Goal: Task Accomplishment & Management: Complete application form

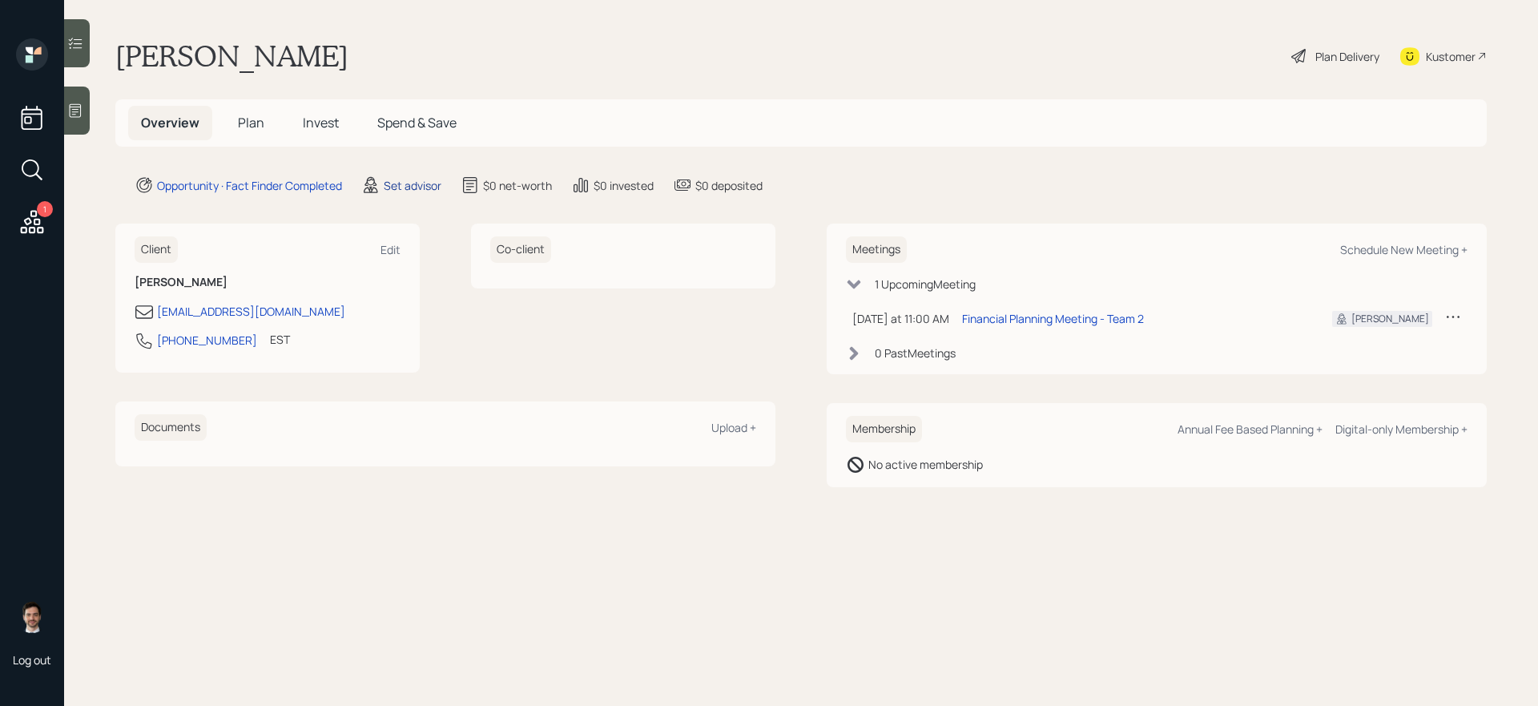
click at [409, 184] on div "Set advisor" at bounding box center [413, 185] width 58 height 17
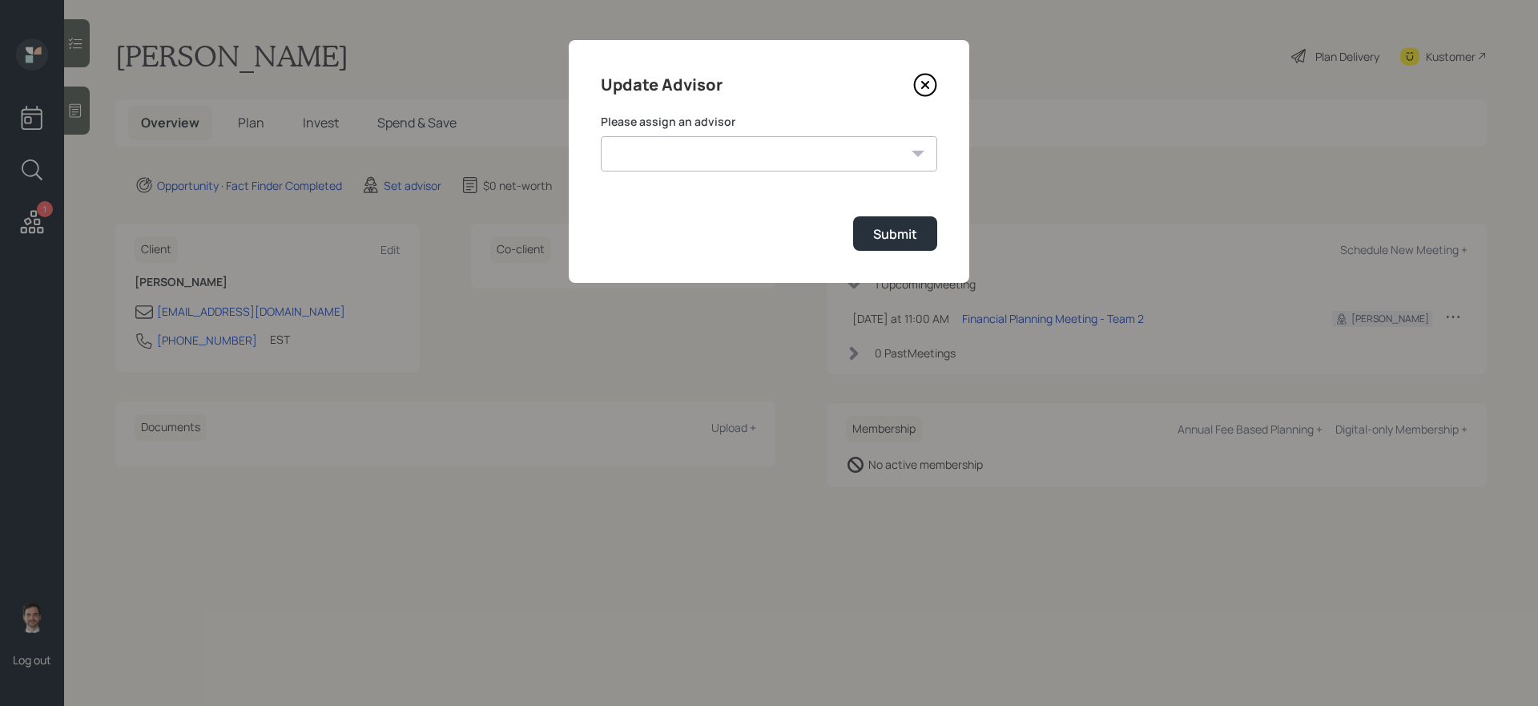
click at [692, 162] on select "Jonah Coleman Tyler End James DiStasi Treva Nostdahl Eric Schwartz Aleksandra S…" at bounding box center [769, 153] width 336 height 35
select select "ef6b64e1-8f62-4a74-b865-a7df4b35b836"
click at [601, 136] on select "Jonah Coleman Tyler End James DiStasi Treva Nostdahl Eric Schwartz Aleksandra S…" at bounding box center [769, 153] width 336 height 35
click at [888, 249] on button "Submit" at bounding box center [895, 233] width 84 height 34
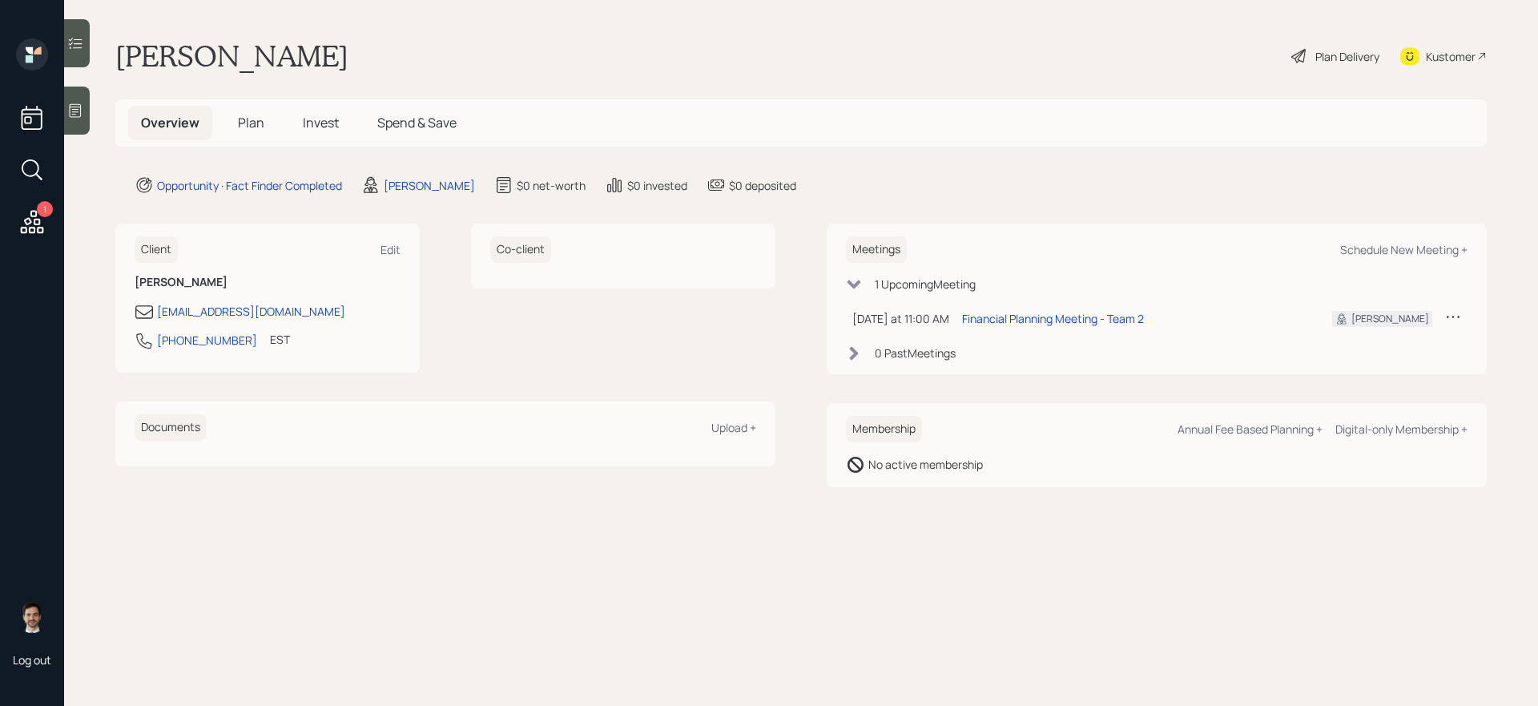
click at [236, 126] on h5 "Plan" at bounding box center [251, 123] width 52 height 34
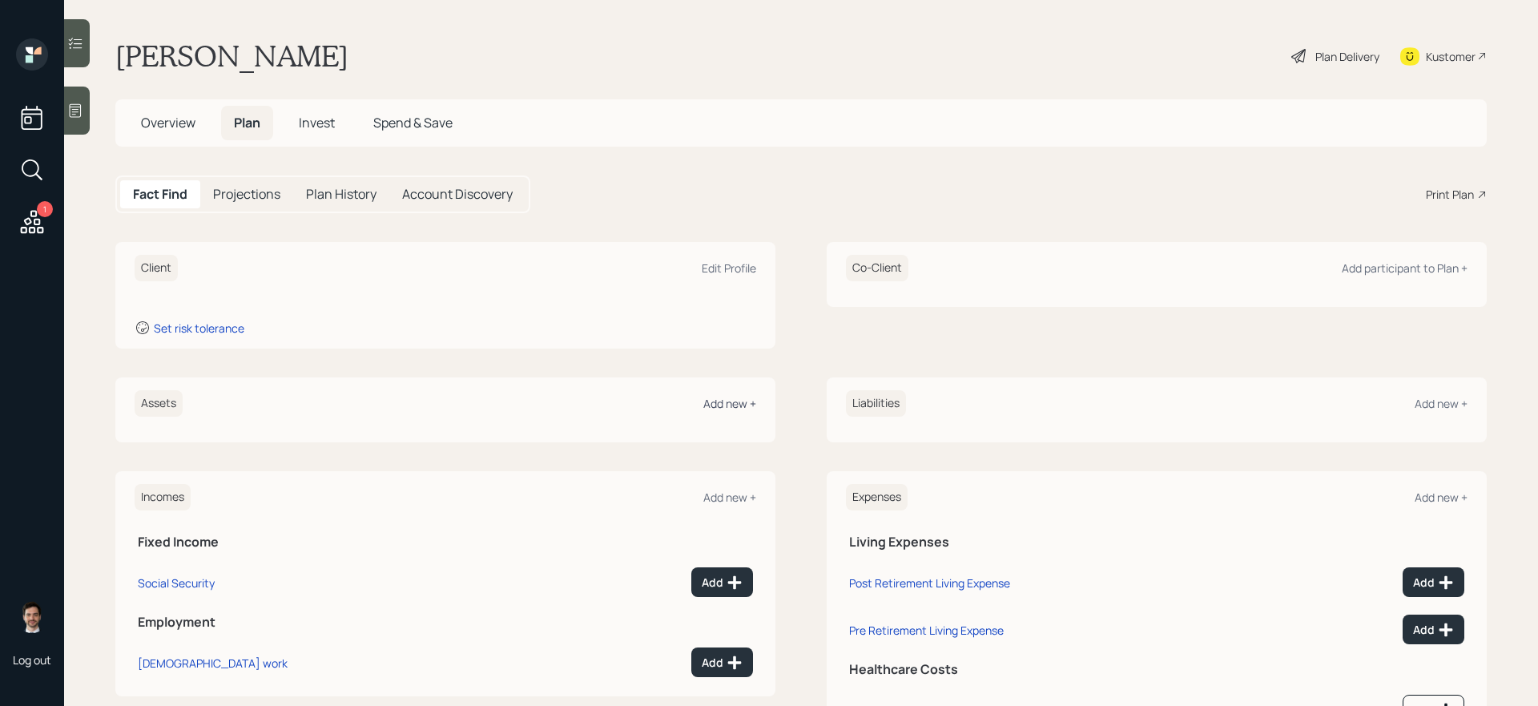
click at [739, 404] on div "Add new +" at bounding box center [729, 403] width 53 height 15
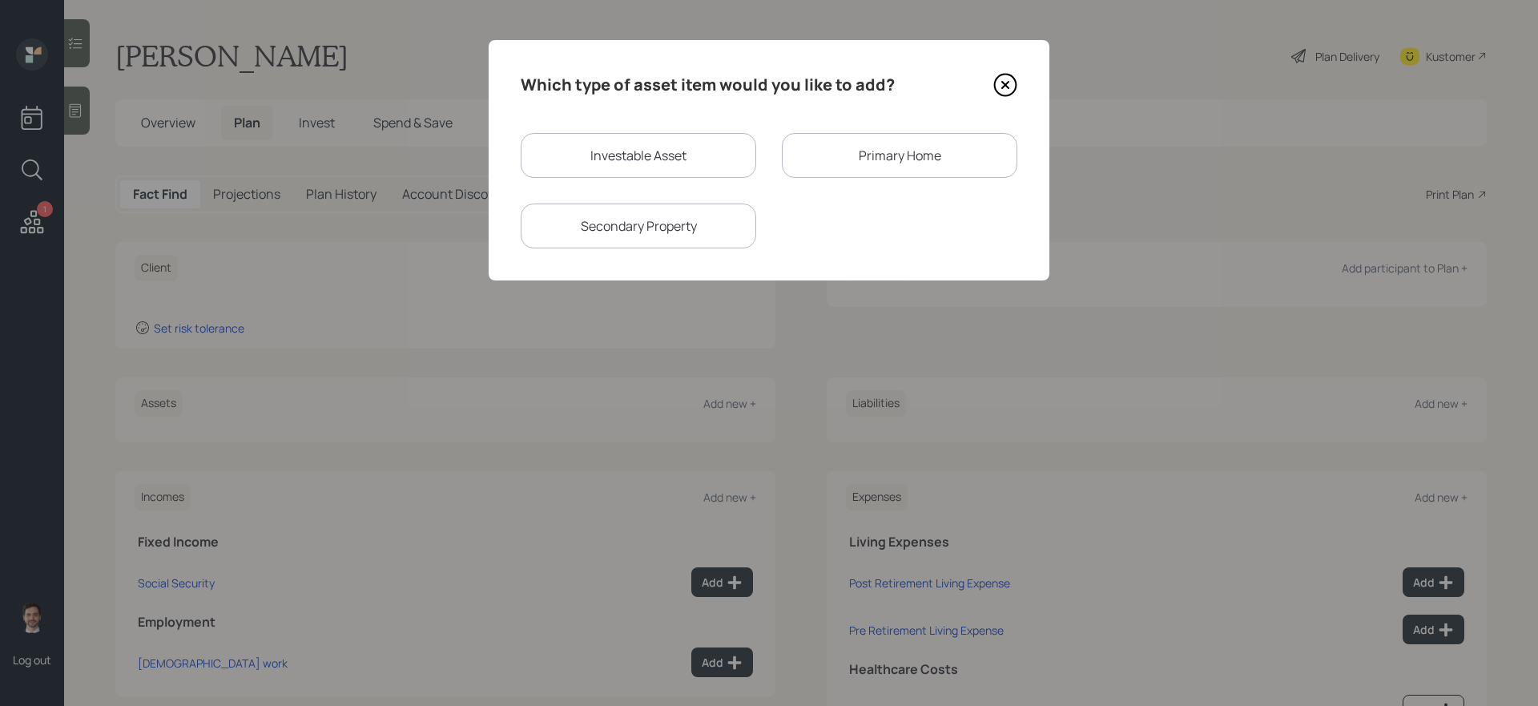
click at [832, 160] on div "Primary Home" at bounding box center [900, 155] width 236 height 45
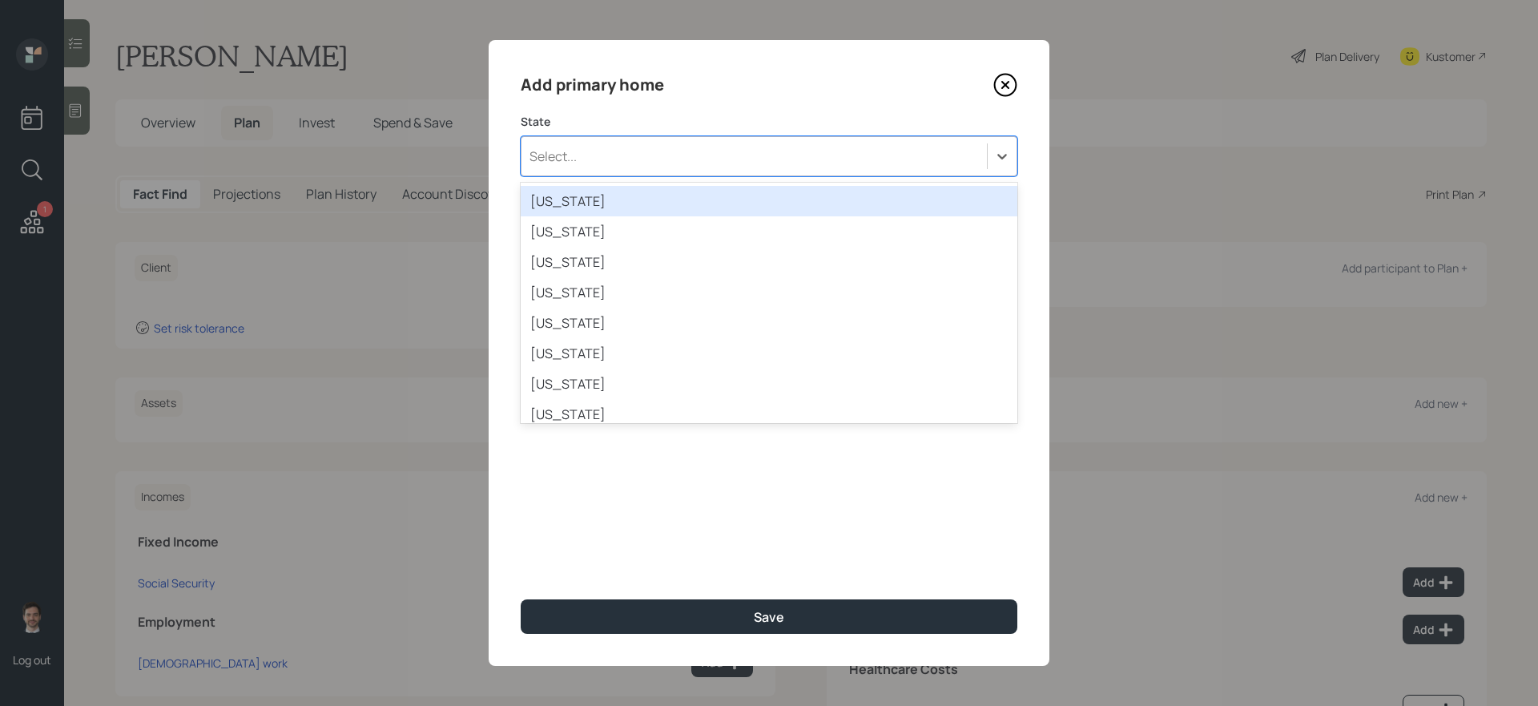
click at [828, 155] on div "Select..." at bounding box center [754, 156] width 465 height 27
type input "new yo"
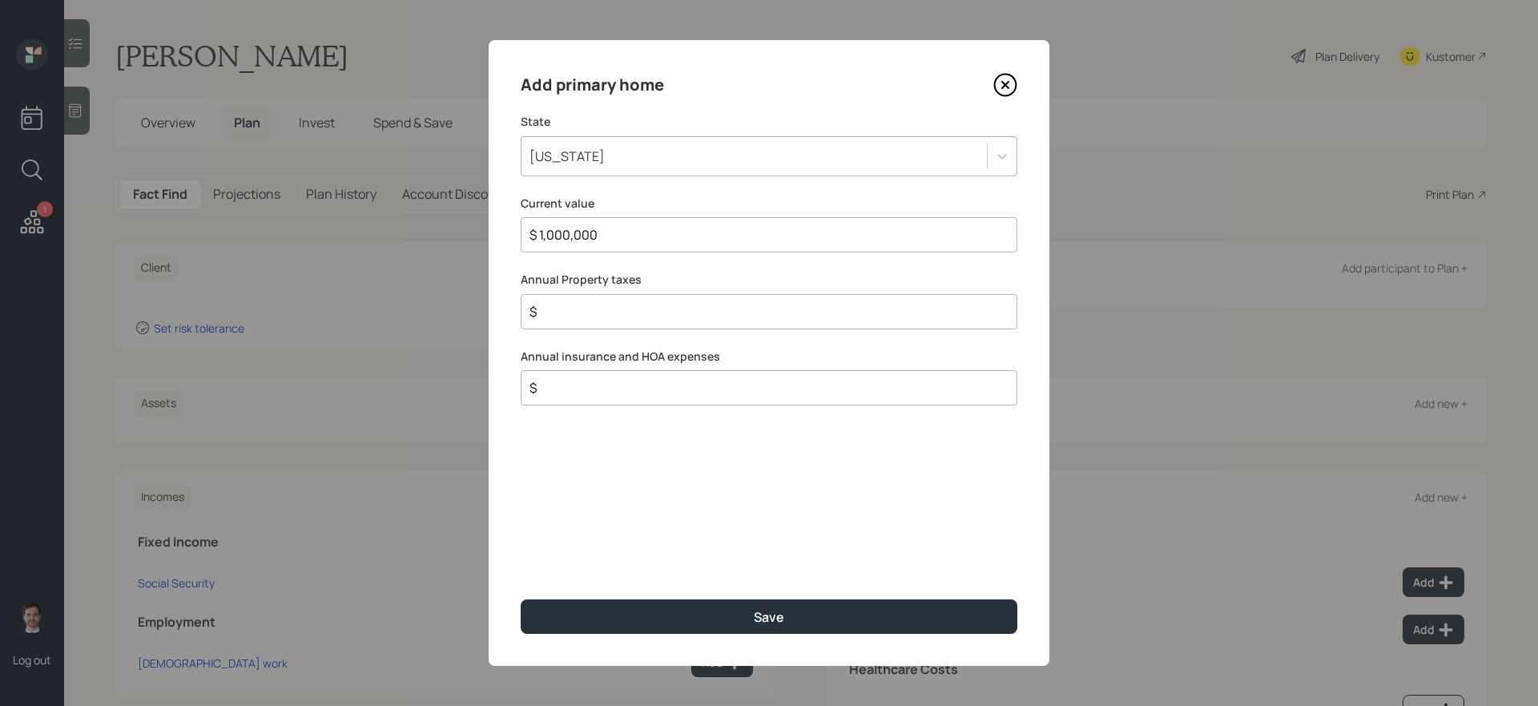
type input "$ 1,000,000"
click at [521, 599] on button "Save" at bounding box center [769, 616] width 497 height 34
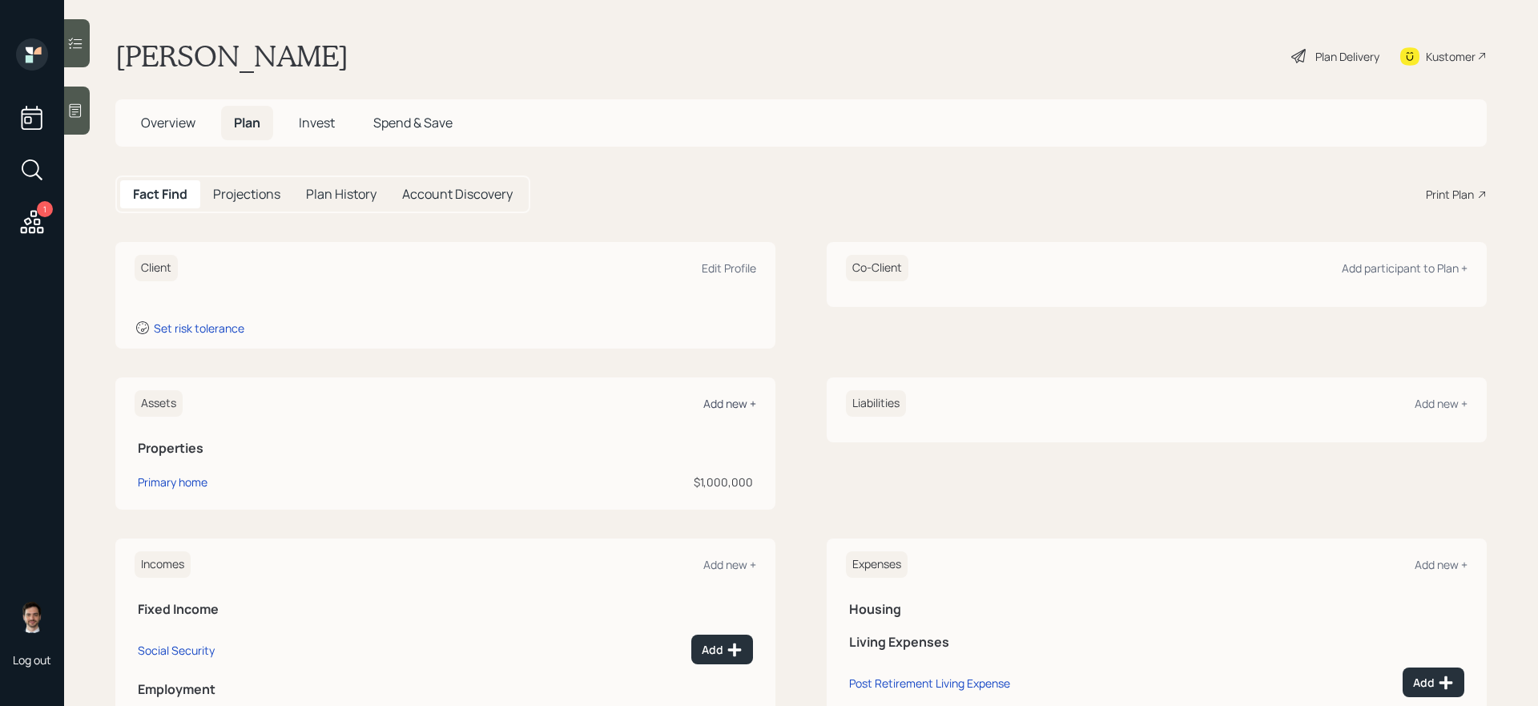
click at [723, 401] on div "Add new +" at bounding box center [729, 403] width 53 height 15
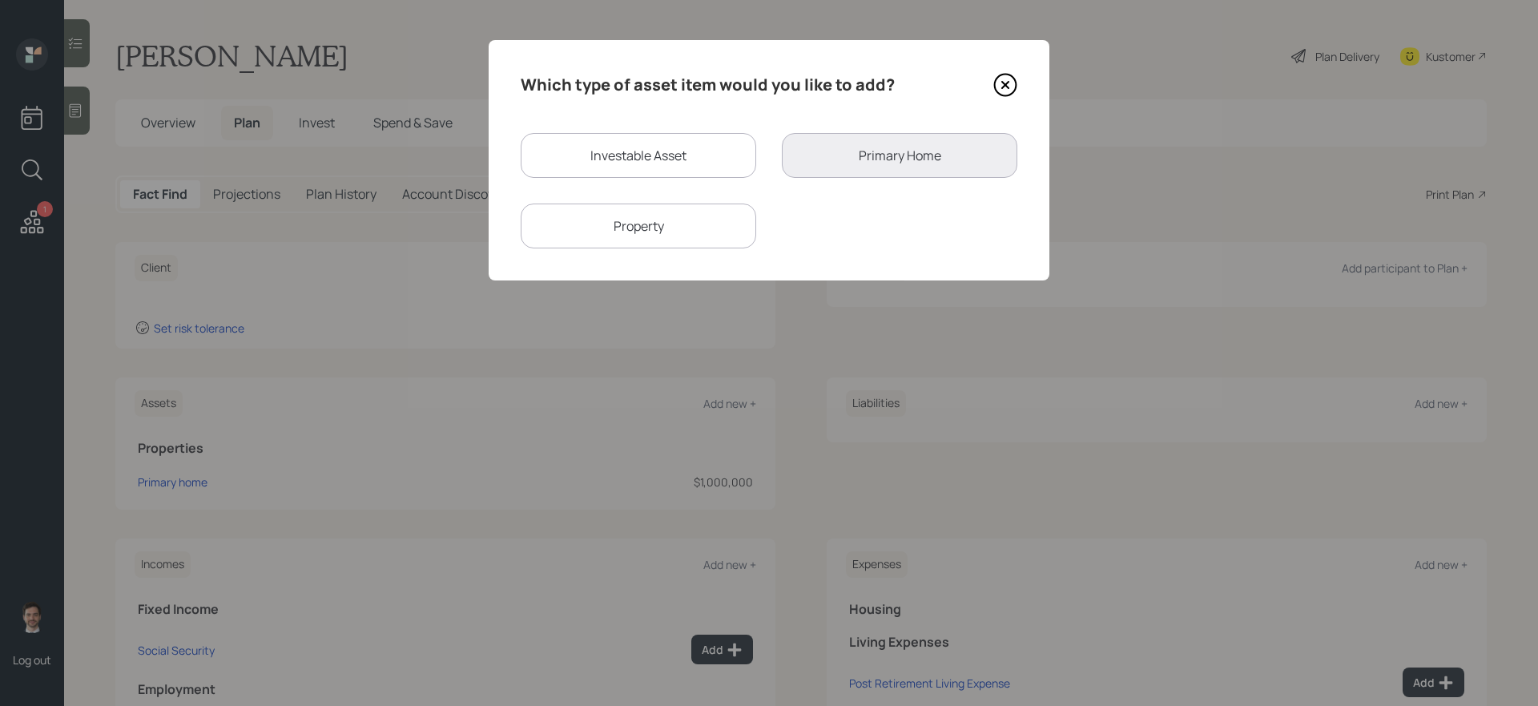
click at [672, 159] on div "Investable Asset" at bounding box center [639, 155] width 236 height 45
select select "taxable"
select select "balanced"
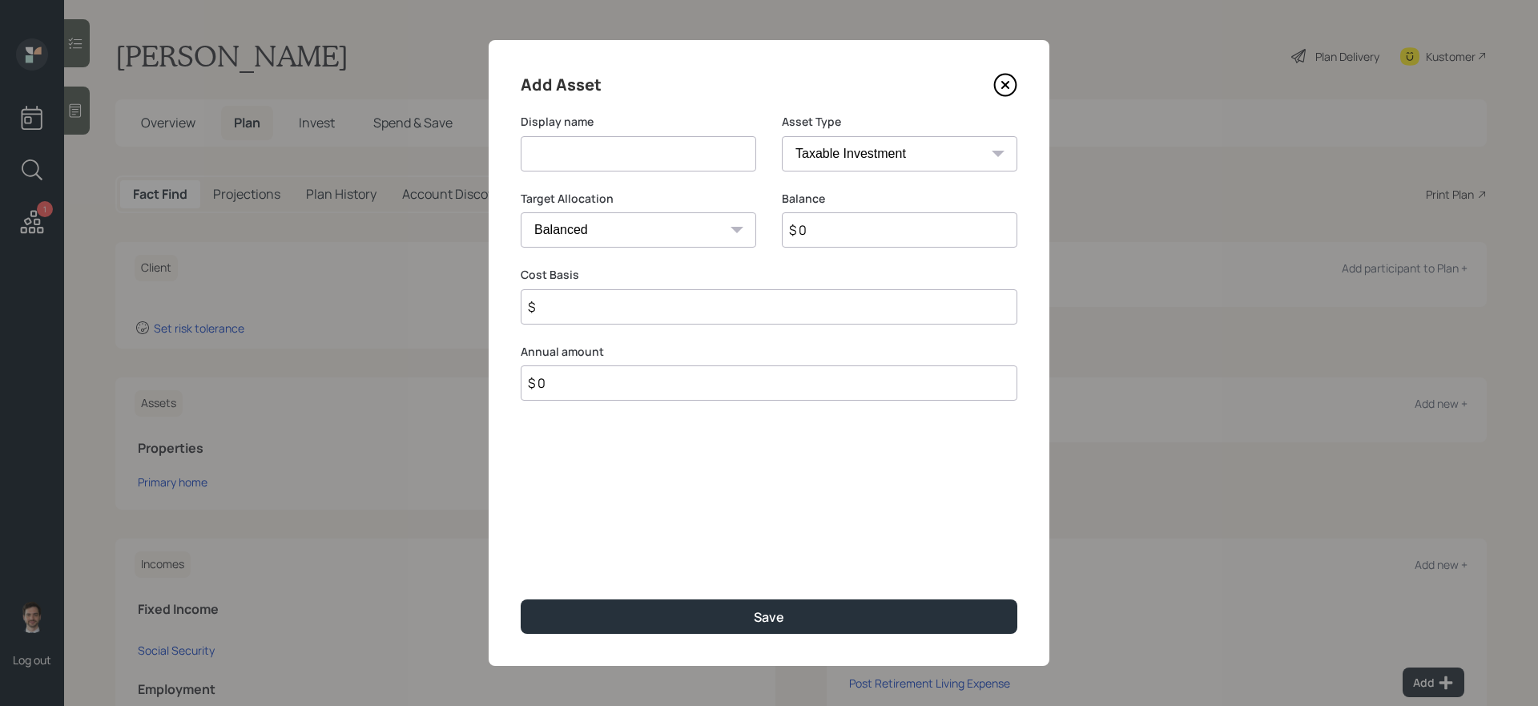
click at [665, 156] on input at bounding box center [639, 153] width 236 height 35
type input "IRA"
select select "ira"
type input "$"
type input "$ 20,000"
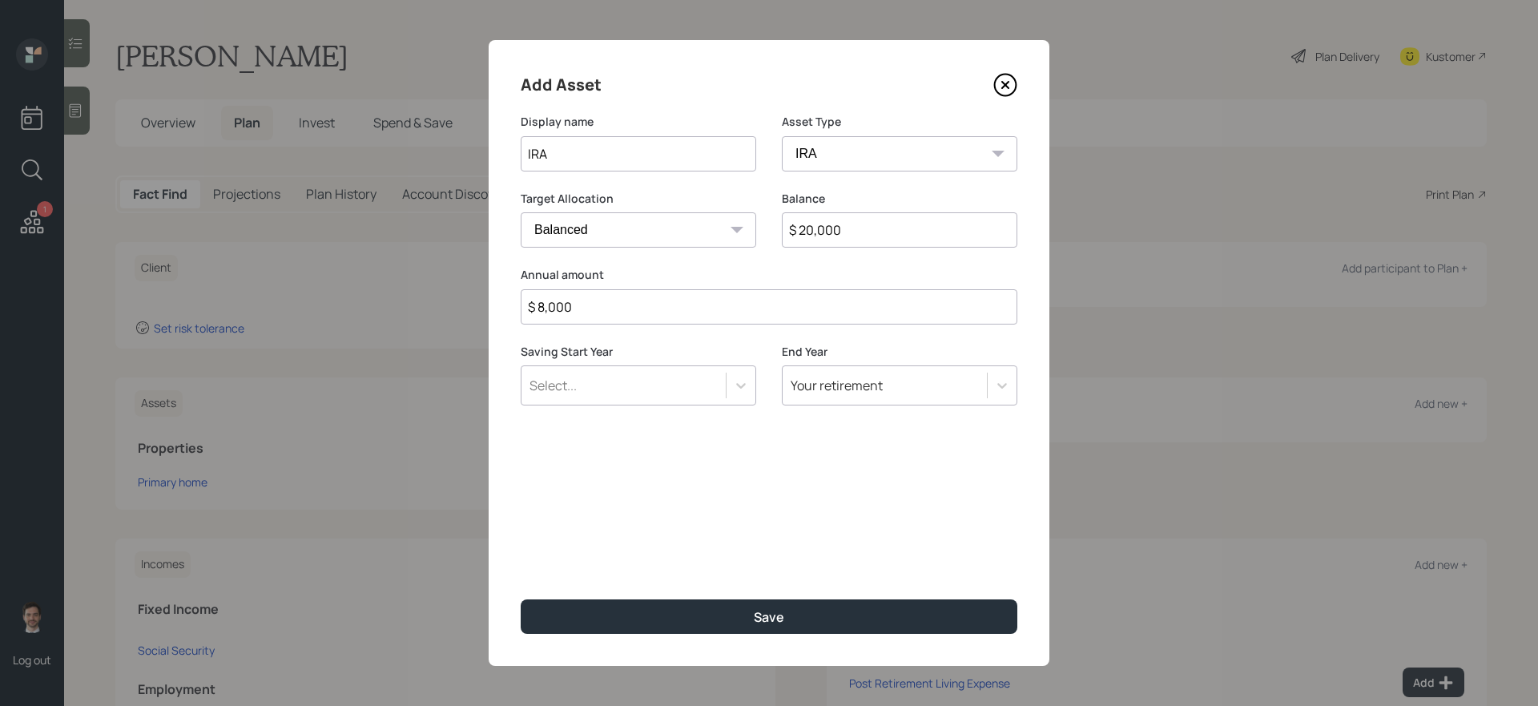
type input "$ 8,000"
type input "a"
click at [521, 599] on button "Save" at bounding box center [769, 616] width 497 height 34
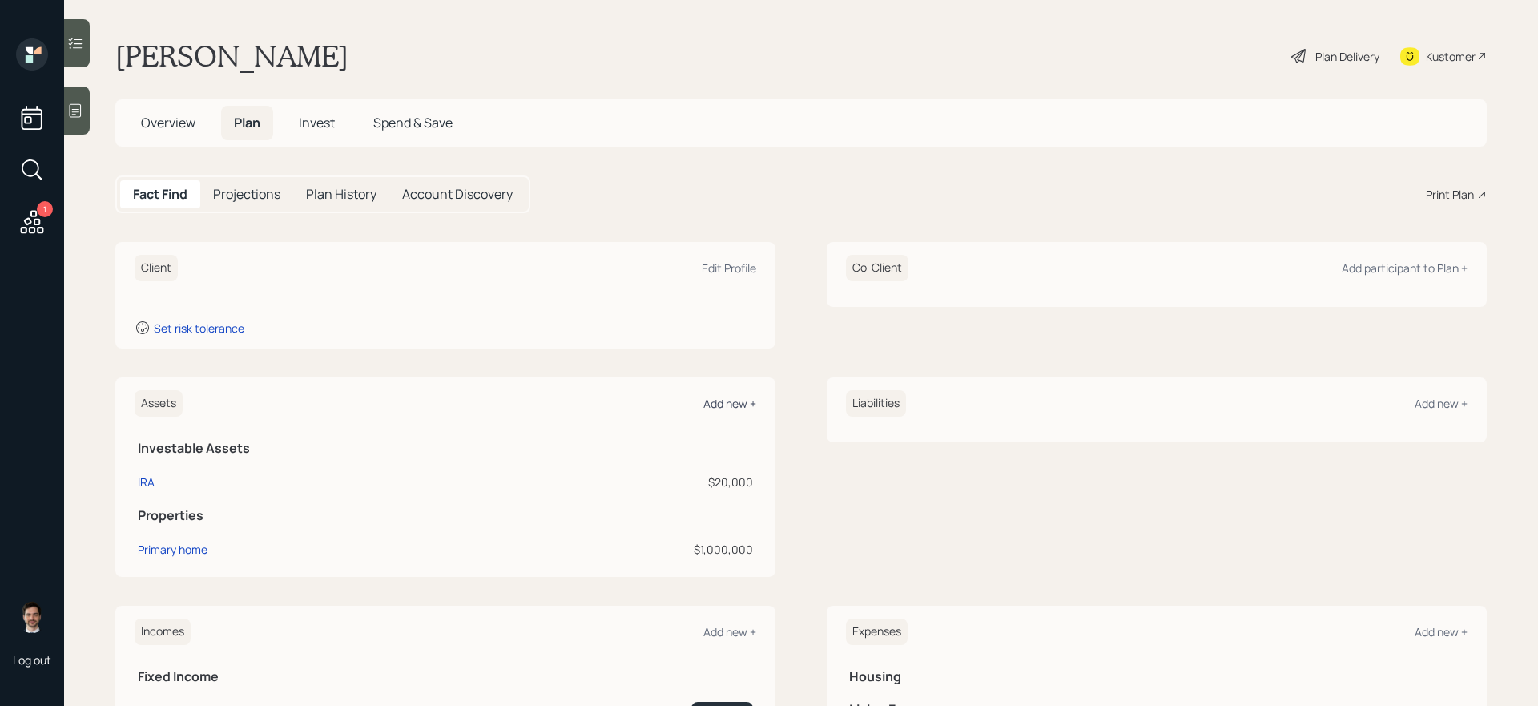
click at [712, 397] on div "Add new +" at bounding box center [729, 403] width 53 height 15
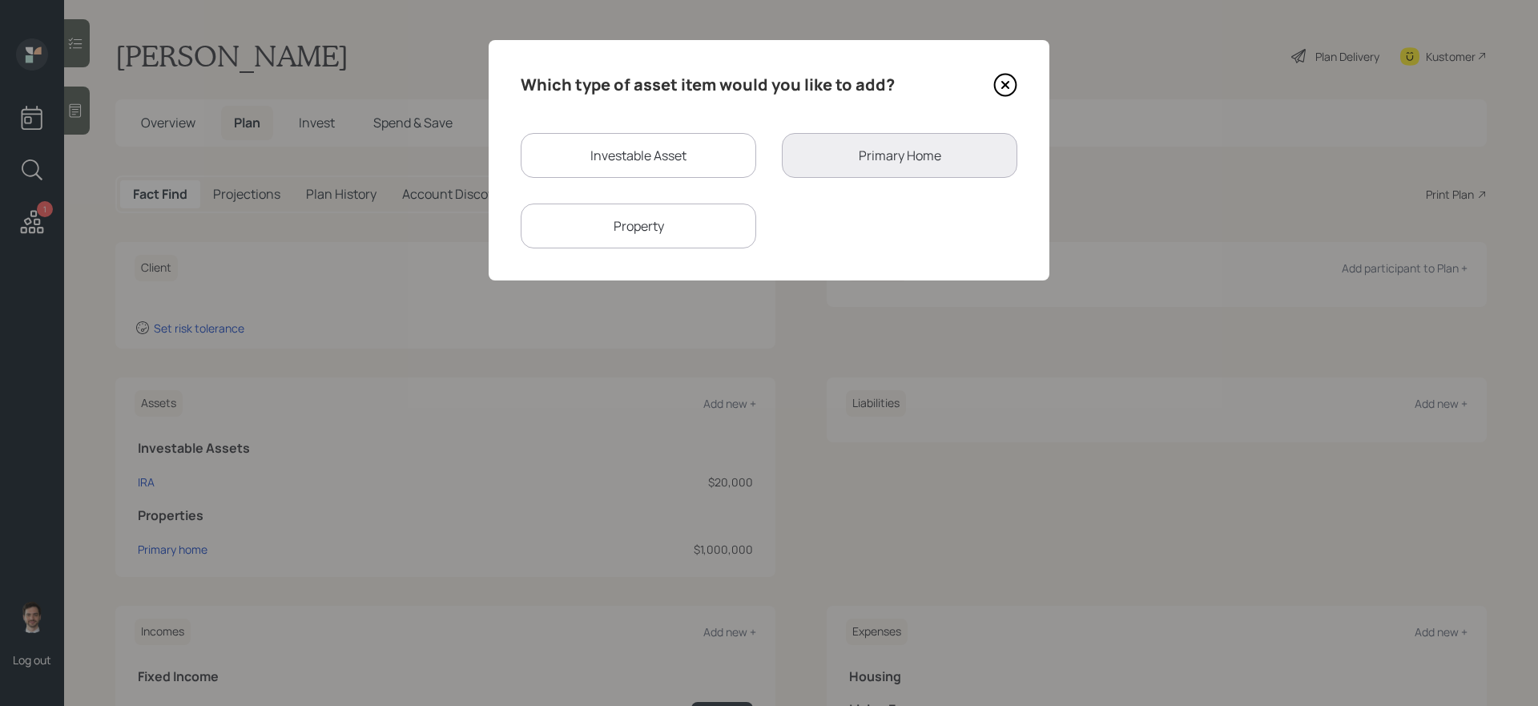
click at [658, 167] on div "Investable Asset" at bounding box center [639, 155] width 236 height 45
select select "taxable"
select select "balanced"
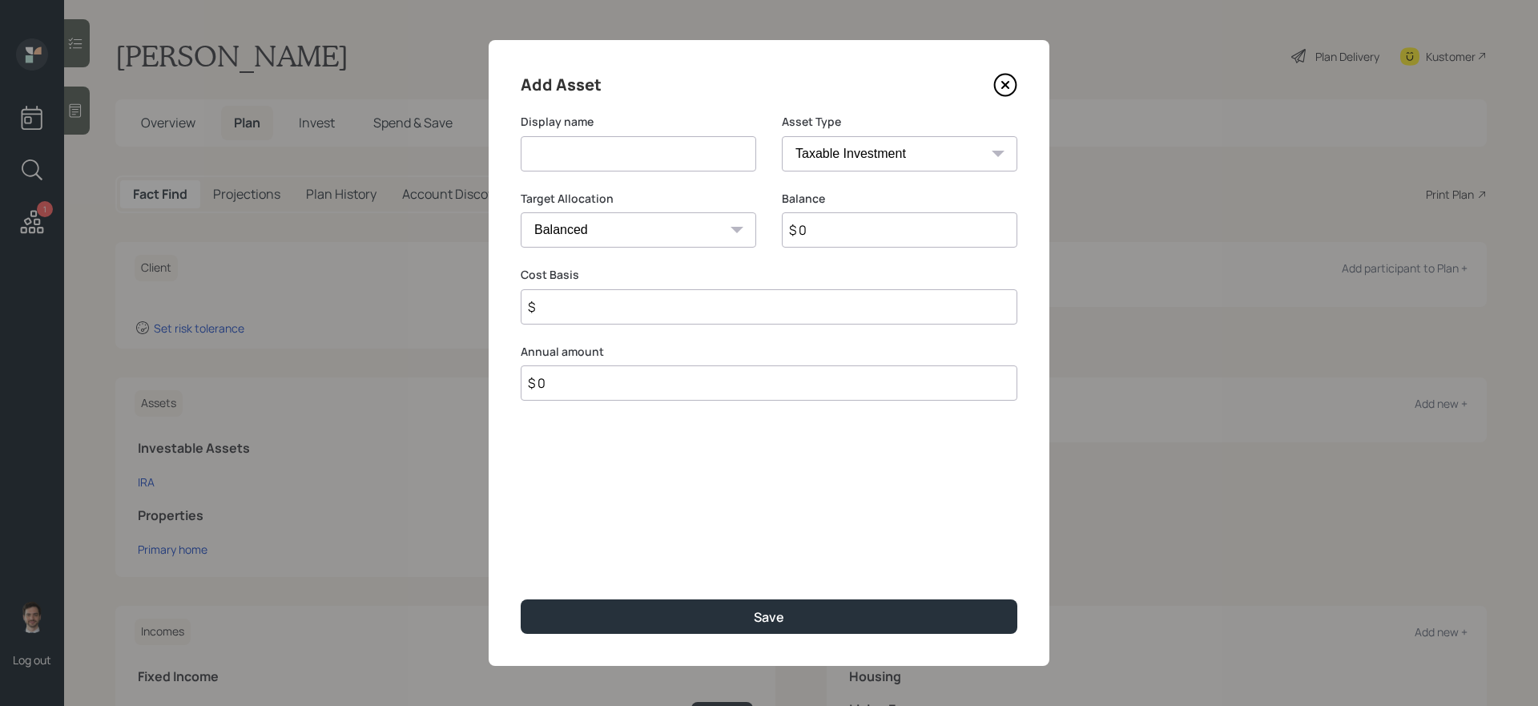
click at [625, 167] on input at bounding box center [639, 153] width 236 height 35
click at [521, 599] on button "Save" at bounding box center [769, 616] width 497 height 34
type input "Husband's IRA"
select select "ira"
type input "$"
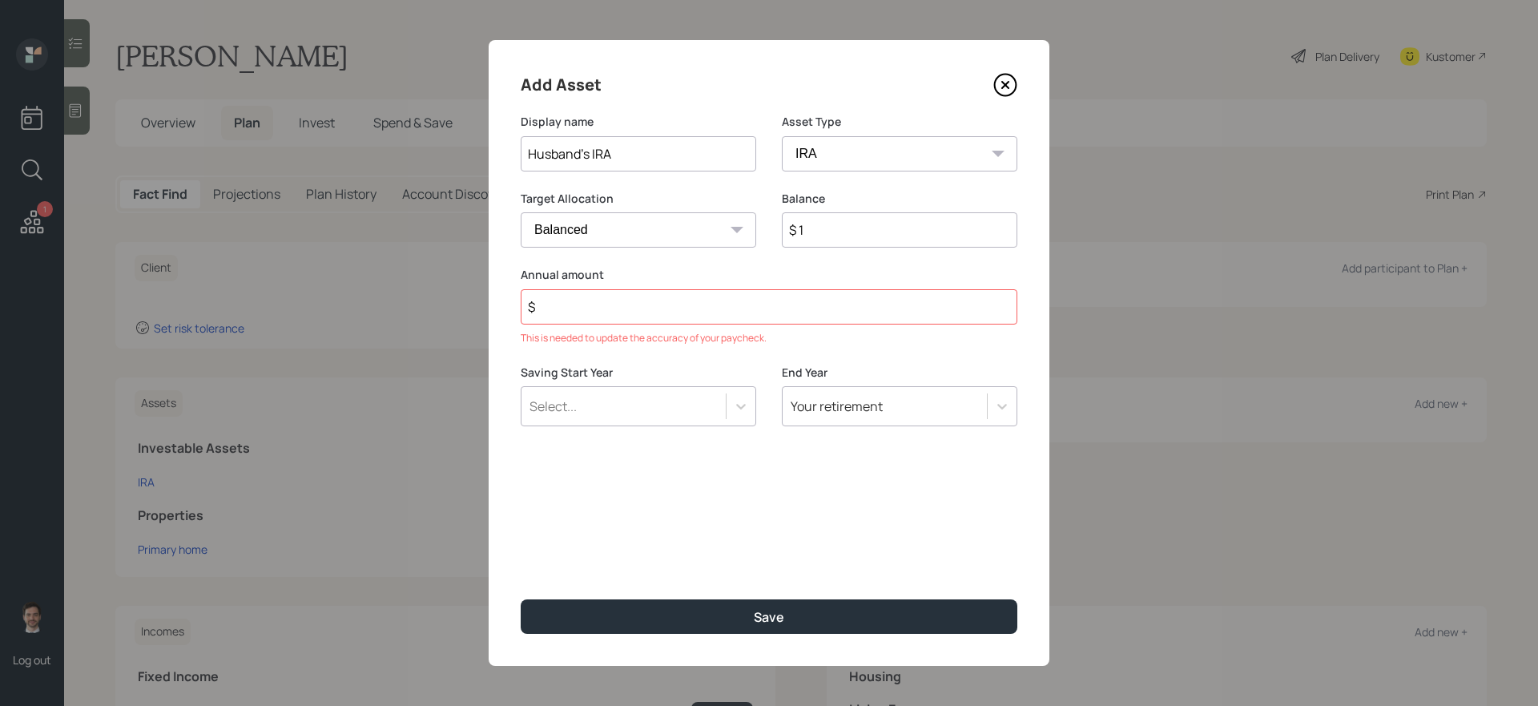
type input "$ 1"
type input "$ 0"
click at [521, 599] on button "Save" at bounding box center [769, 616] width 497 height 34
